Goal: Navigation & Orientation: Find specific page/section

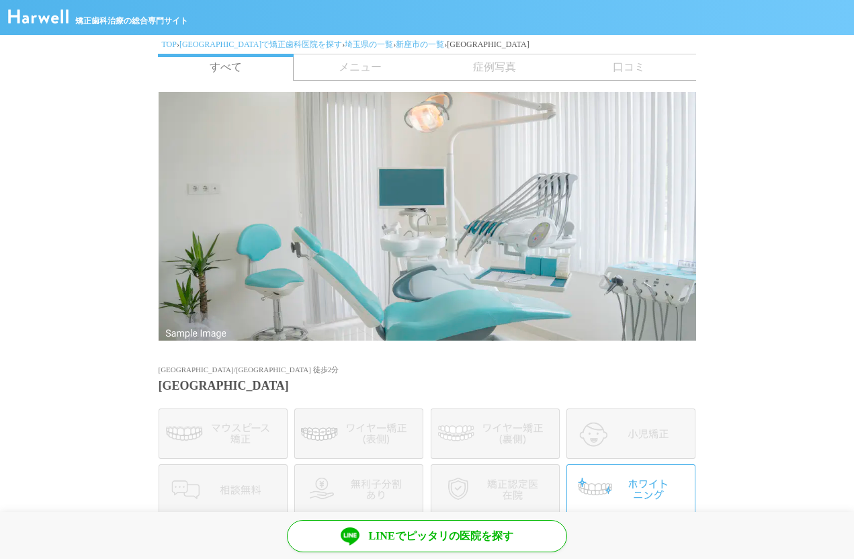
click at [497, 63] on span "症例写真" at bounding box center [494, 67] width 134 height 26
click at [371, 68] on span "メニュー" at bounding box center [360, 67] width 134 height 26
click at [351, 68] on span "メニュー" at bounding box center [360, 67] width 134 height 26
click at [241, 60] on link "すべて" at bounding box center [226, 67] width 136 height 27
drag, startPoint x: 331, startPoint y: 62, endPoint x: 417, endPoint y: 66, distance: 85.5
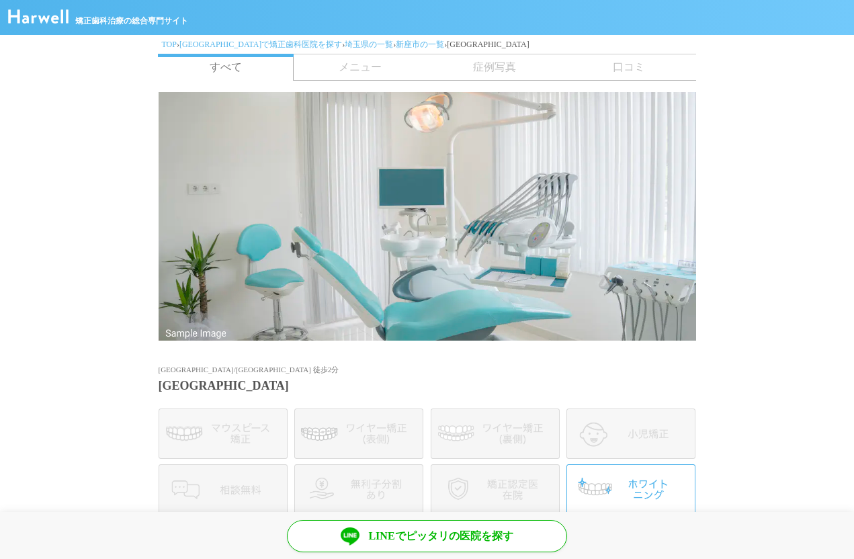
click at [340, 63] on span "メニュー" at bounding box center [360, 67] width 134 height 26
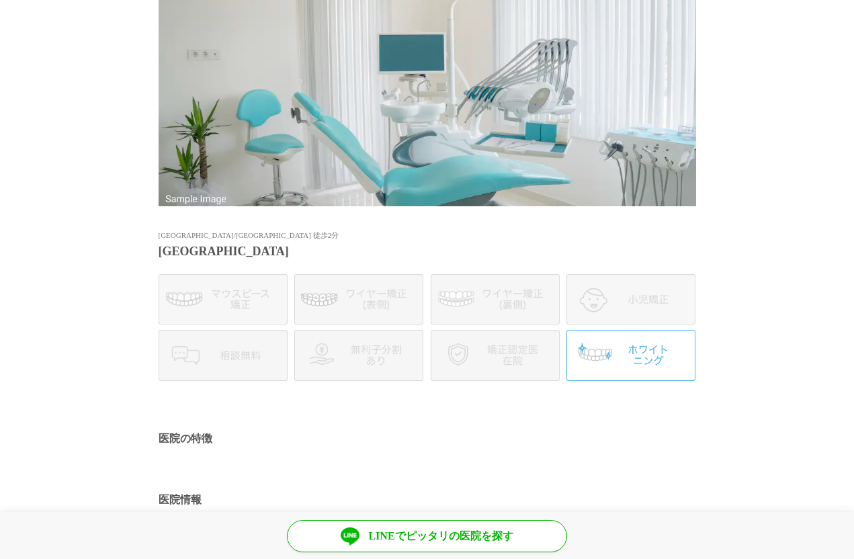
scroll to position [336, 0]
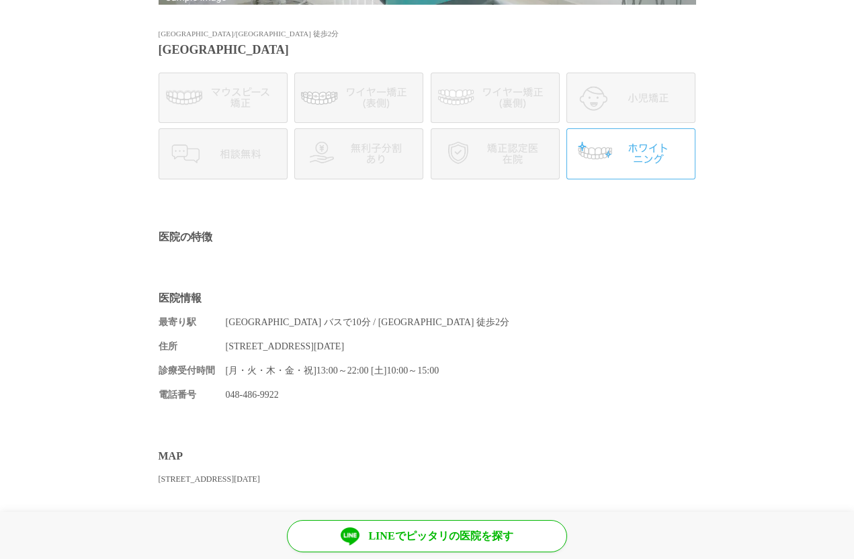
drag, startPoint x: 179, startPoint y: 241, endPoint x: 251, endPoint y: 268, distance: 77.0
click at [181, 240] on h2 "医院の特徴" at bounding box center [428, 237] width 538 height 14
